Goal: Navigation & Orientation: Go to known website

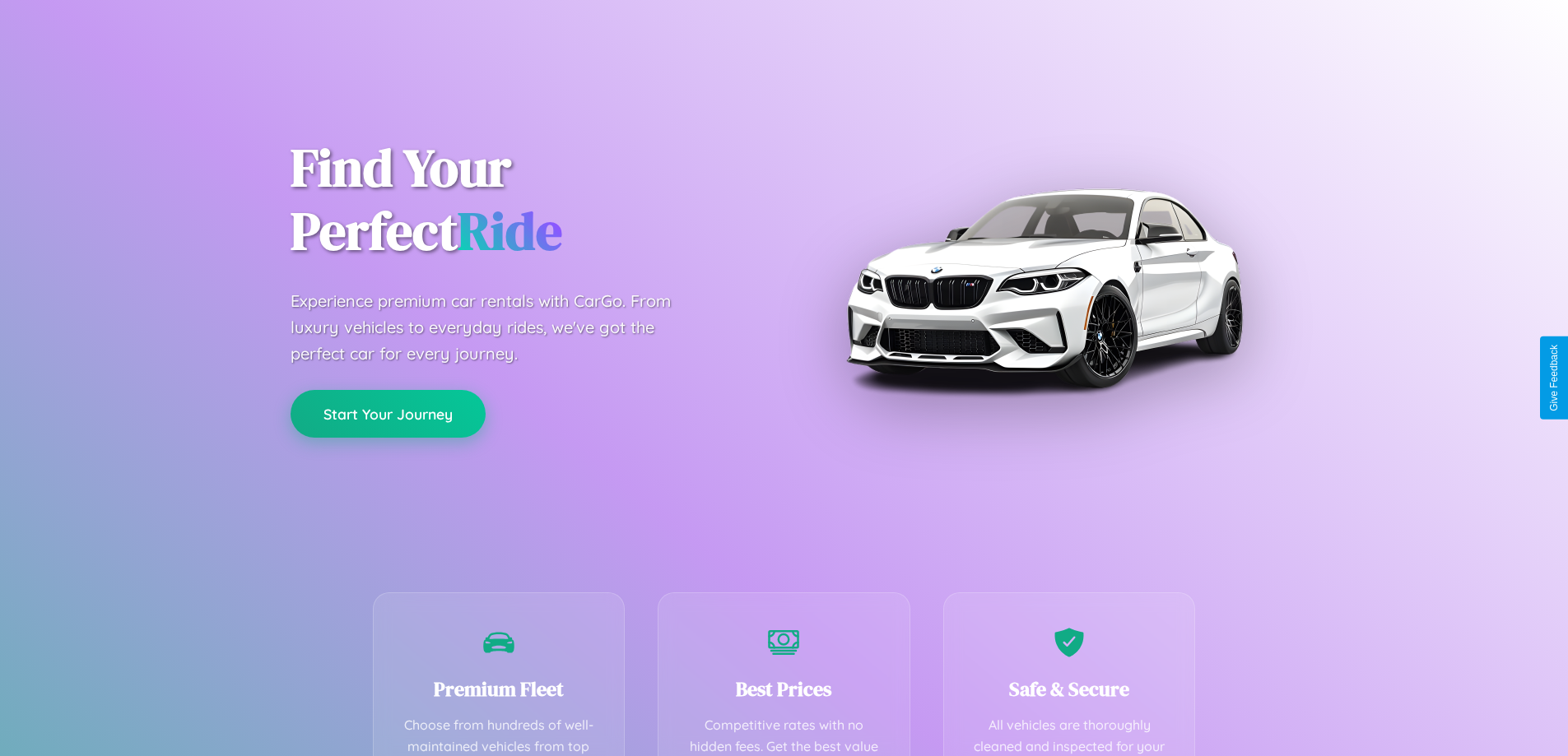
click at [388, 413] on button "Start Your Journey" at bounding box center [388, 413] width 195 height 48
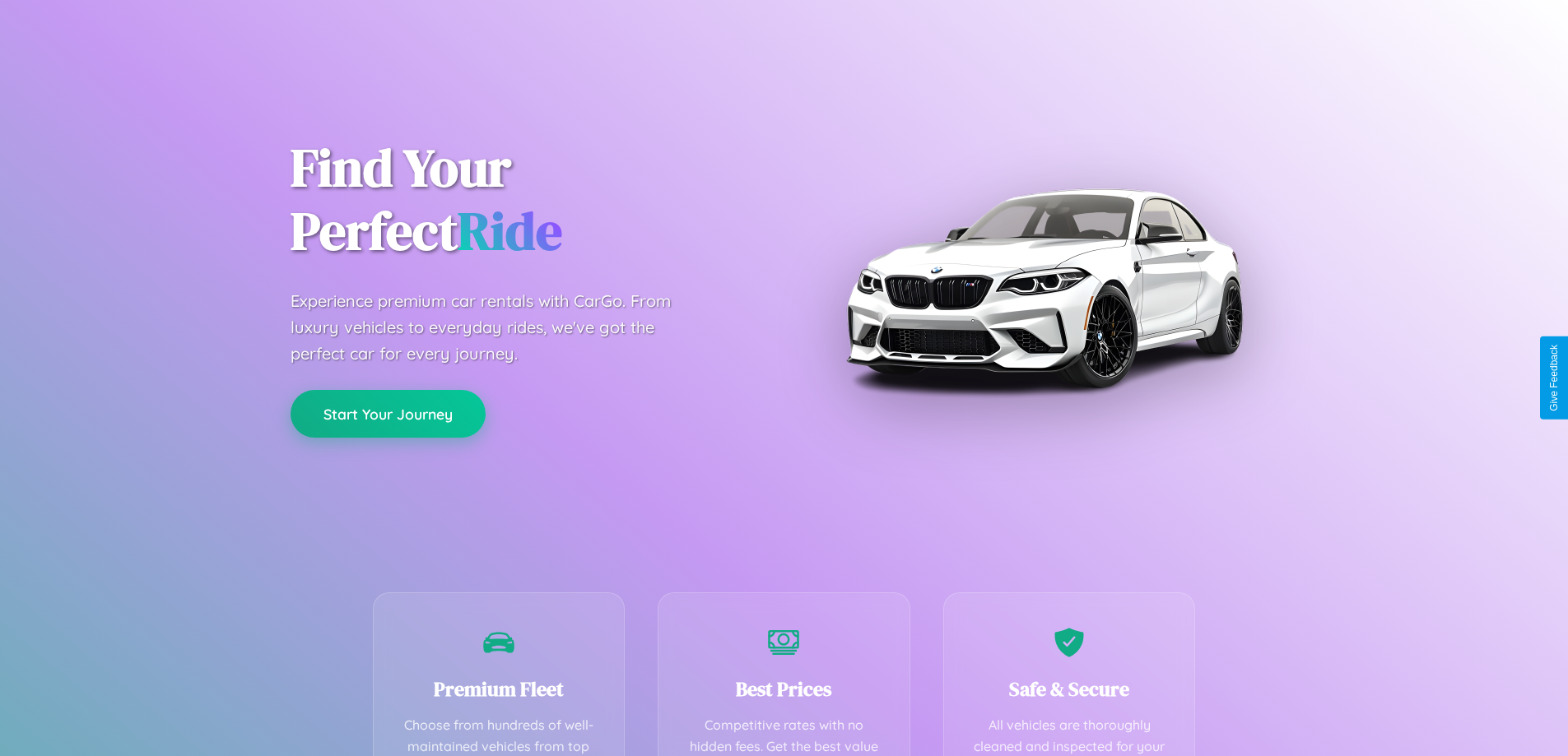
click at [388, 413] on button "Start Your Journey" at bounding box center [388, 413] width 195 height 48
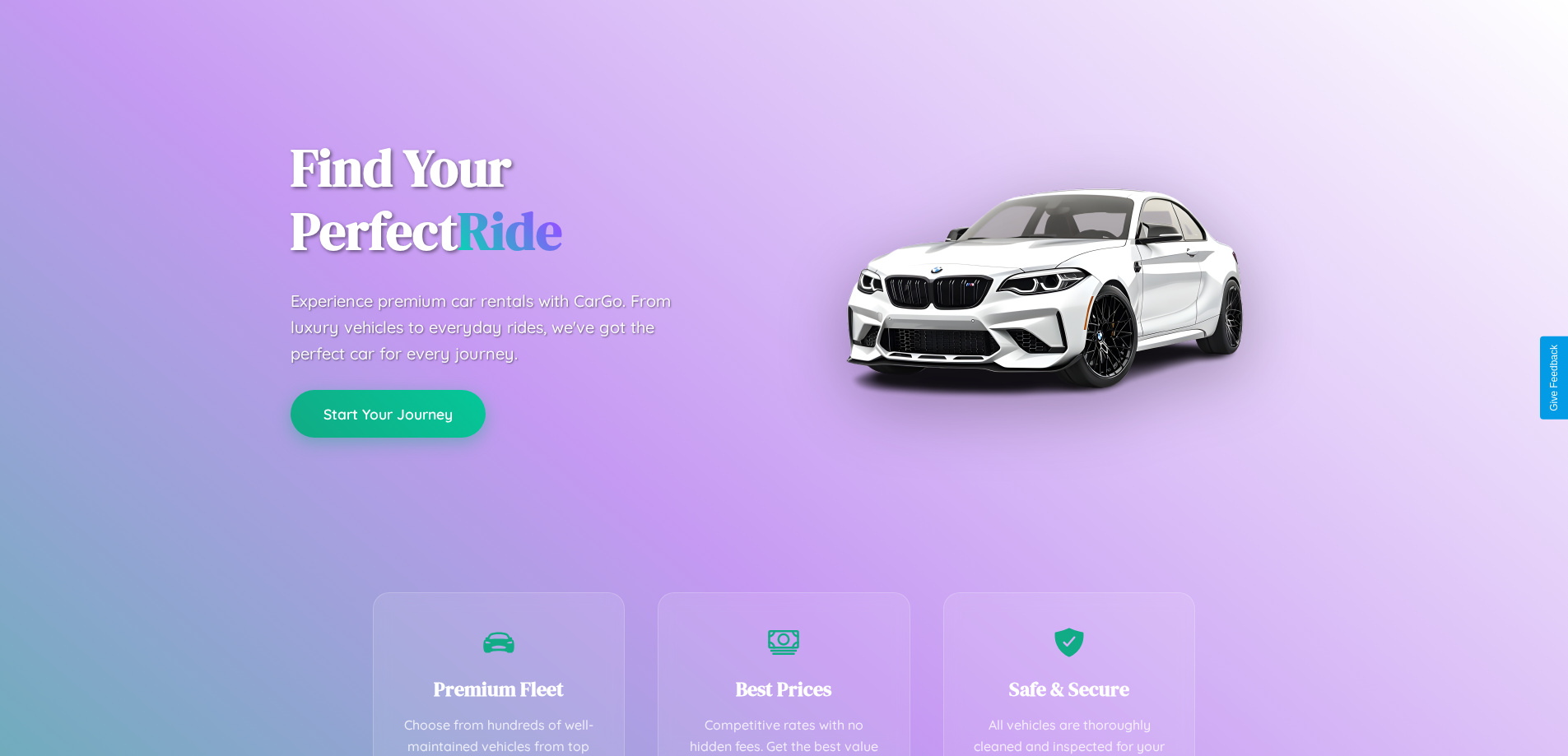
click at [388, 413] on button "Start Your Journey" at bounding box center [388, 413] width 195 height 48
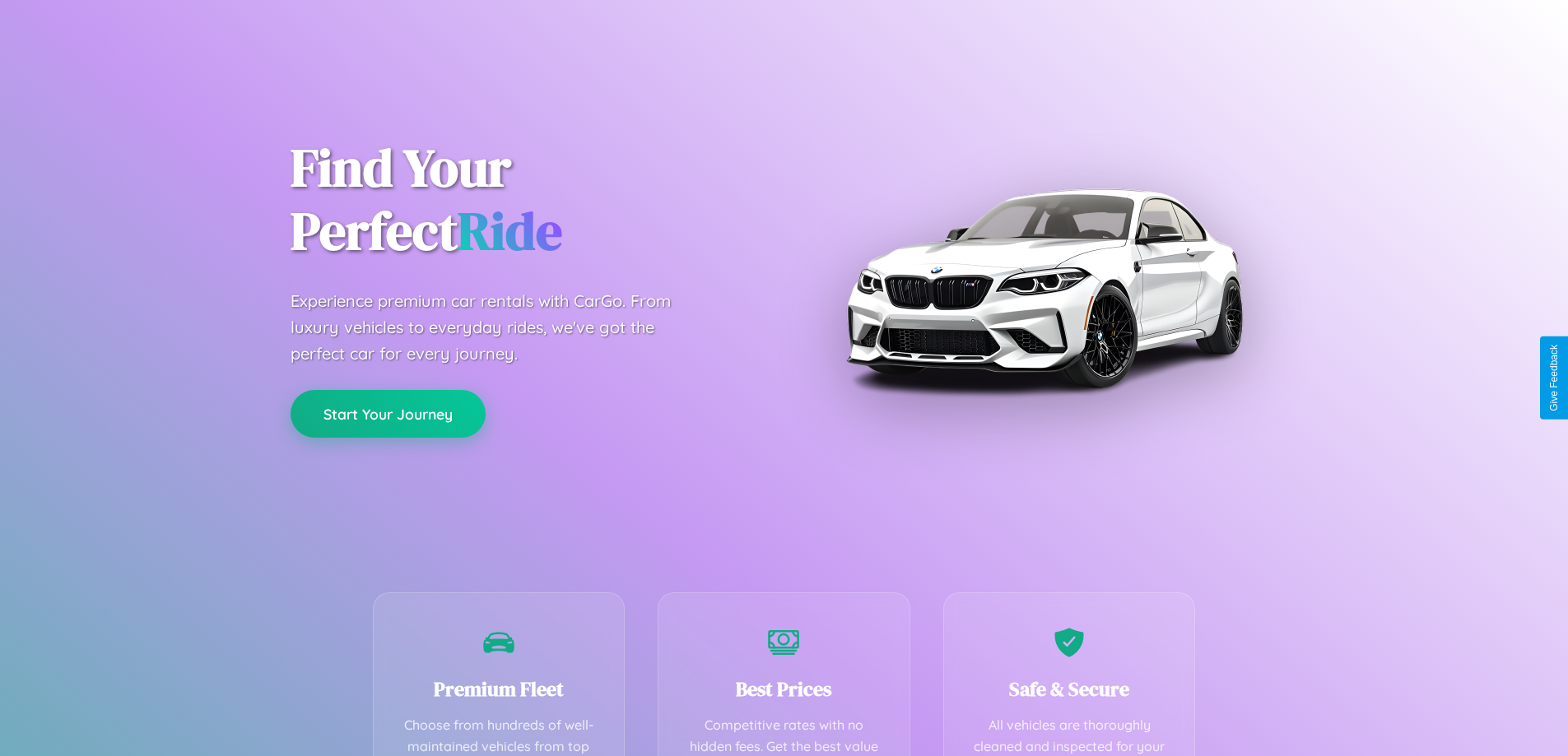
click at [388, 413] on button "Start Your Journey" at bounding box center [388, 413] width 195 height 48
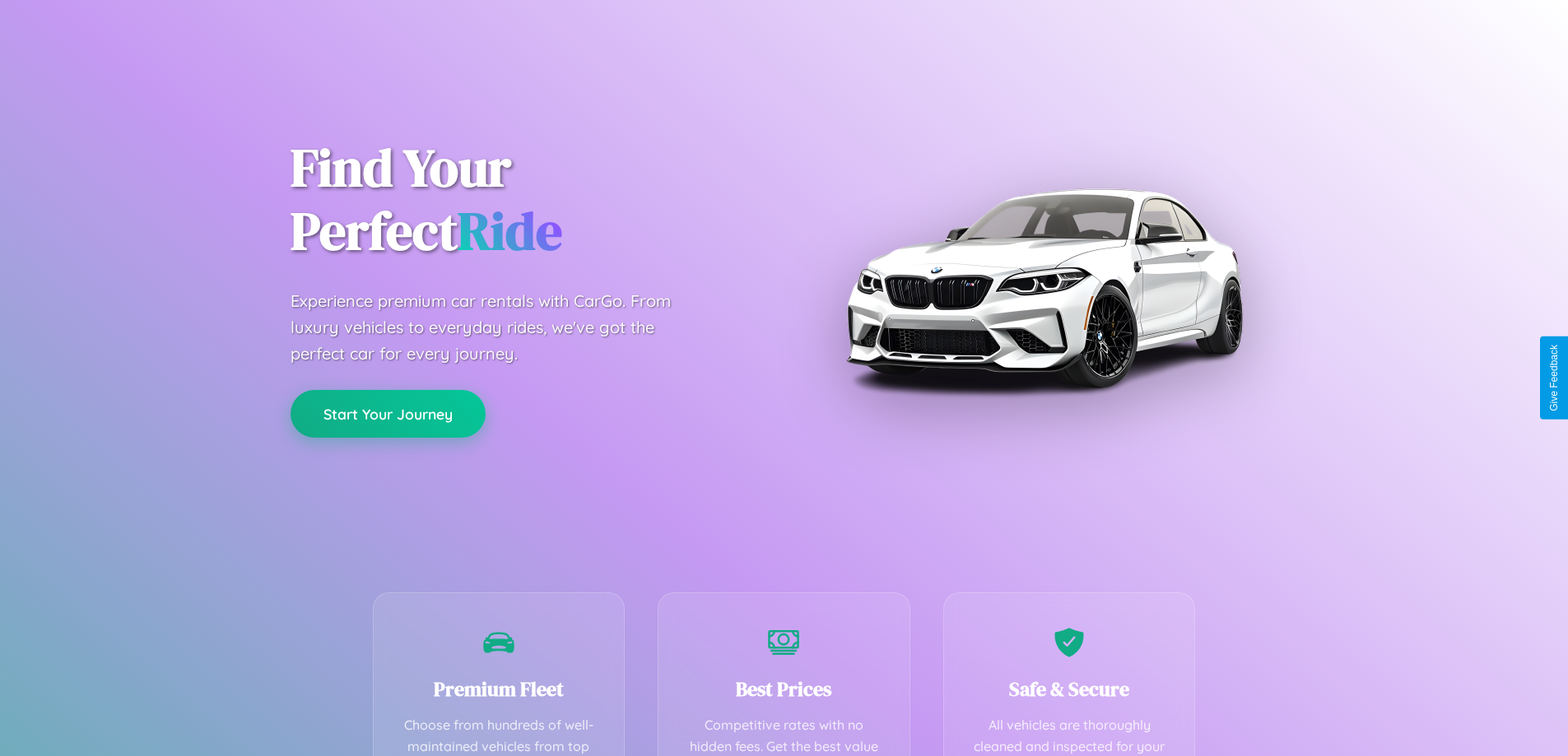
click at [388, 413] on button "Start Your Journey" at bounding box center [388, 413] width 195 height 48
